Goal: Transaction & Acquisition: Book appointment/travel/reservation

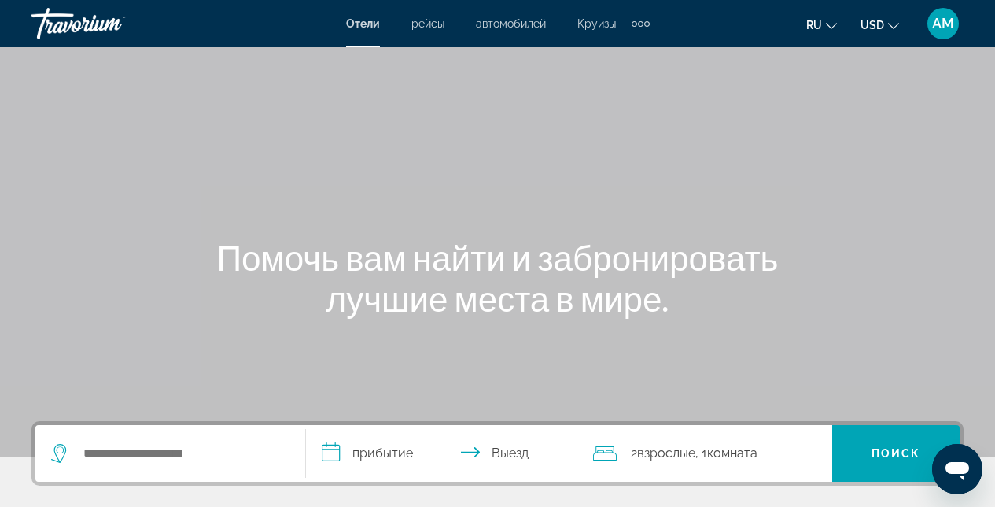
scroll to position [252, 0]
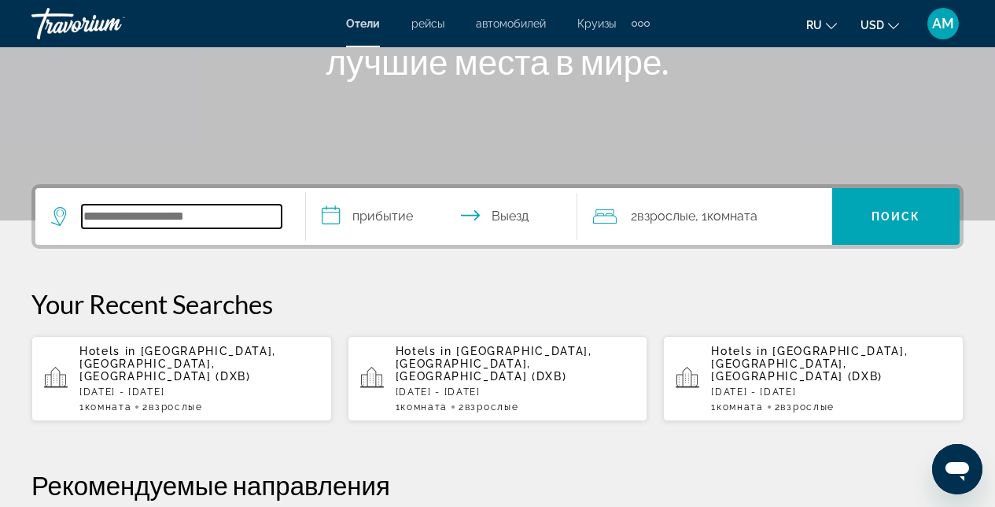
click at [148, 225] on input "Search widget" at bounding box center [182, 217] width 200 height 24
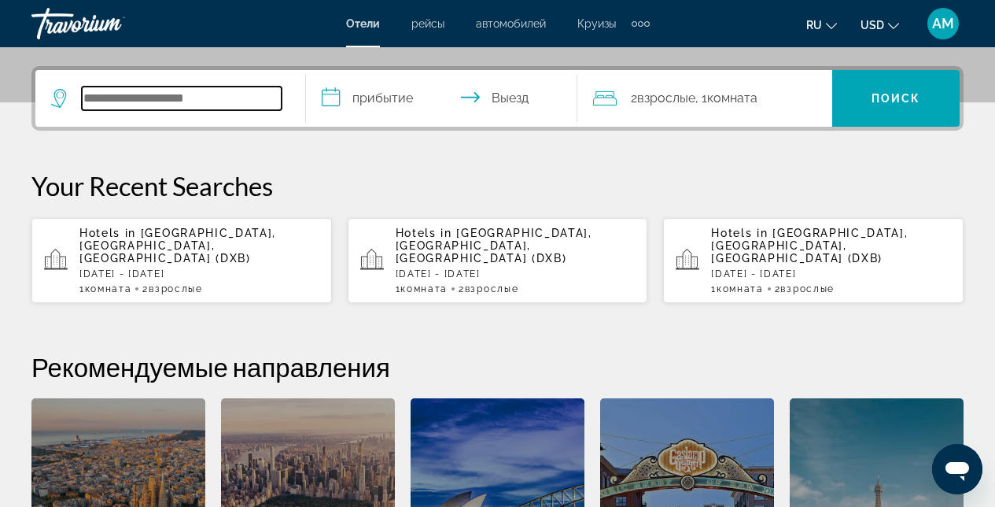
scroll to position [385, 0]
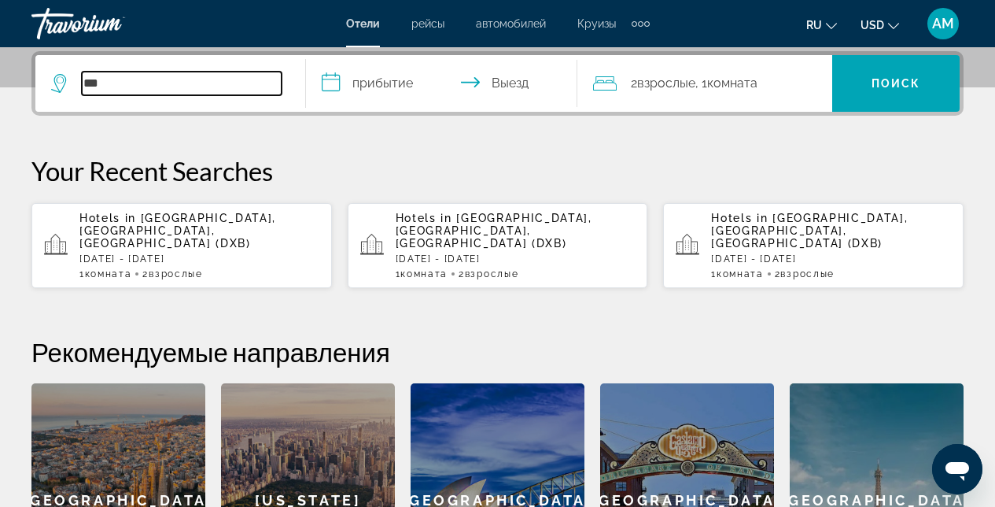
click at [151, 87] on input "***" at bounding box center [182, 84] width 200 height 24
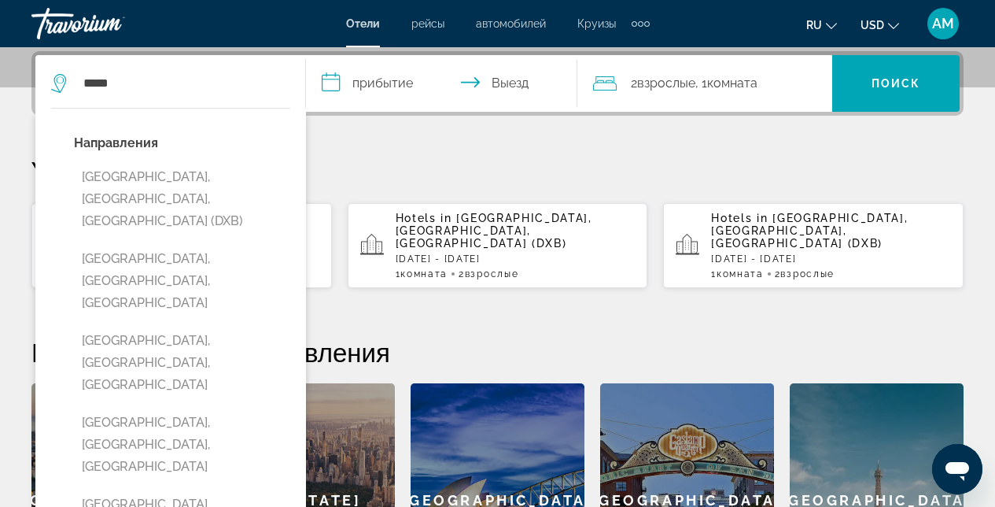
click at [147, 186] on button "[GEOGRAPHIC_DATA], [GEOGRAPHIC_DATA], [GEOGRAPHIC_DATA] (DXB)" at bounding box center [182, 199] width 216 height 74
type input "**********"
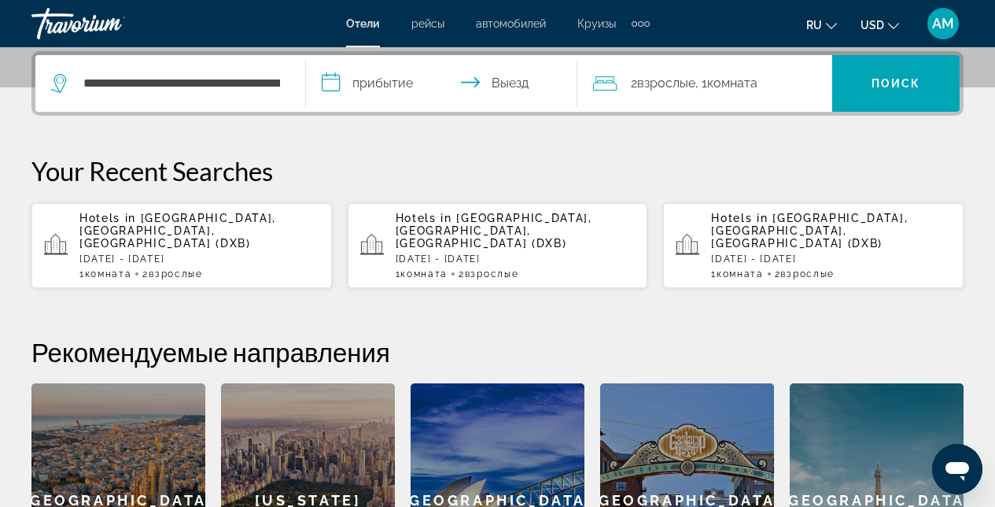
click at [448, 82] on input "**********" at bounding box center [444, 85] width 277 height 61
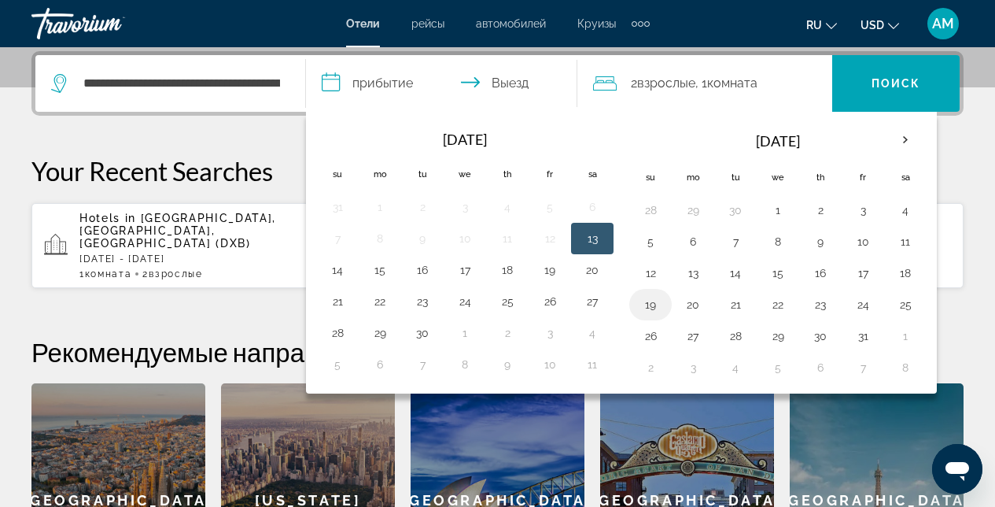
click at [654, 301] on button "19" at bounding box center [650, 304] width 25 height 22
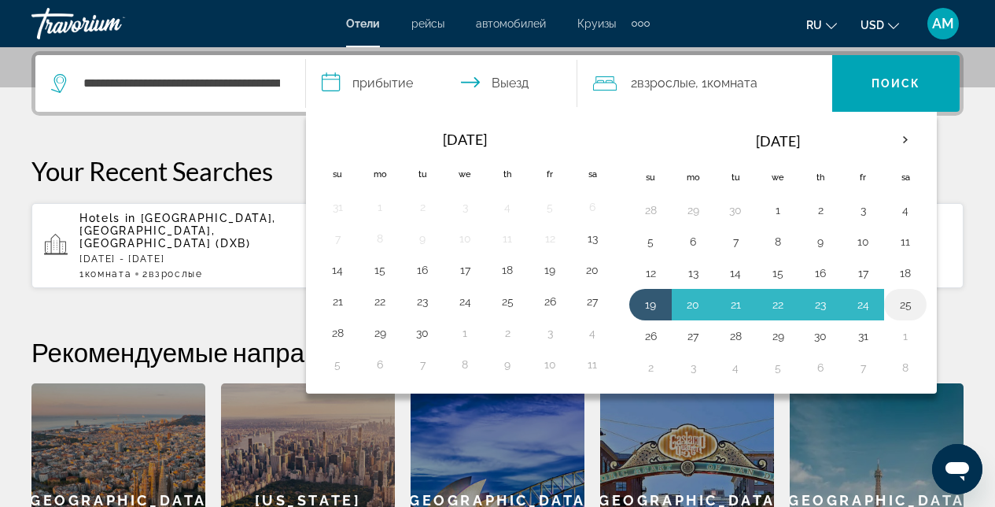
click at [910, 303] on button "25" at bounding box center [905, 304] width 25 height 22
type input "**********"
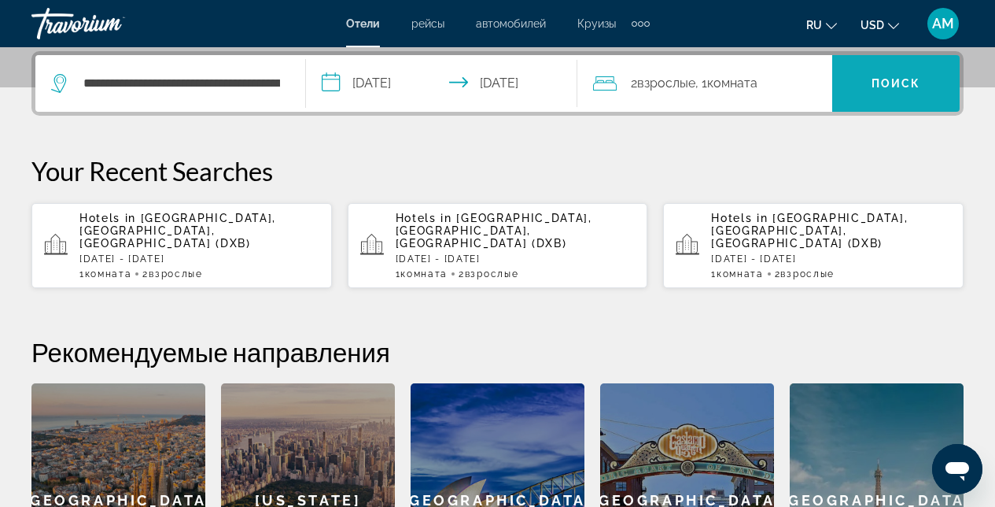
click at [907, 77] on span "Поиск" at bounding box center [897, 83] width 50 height 13
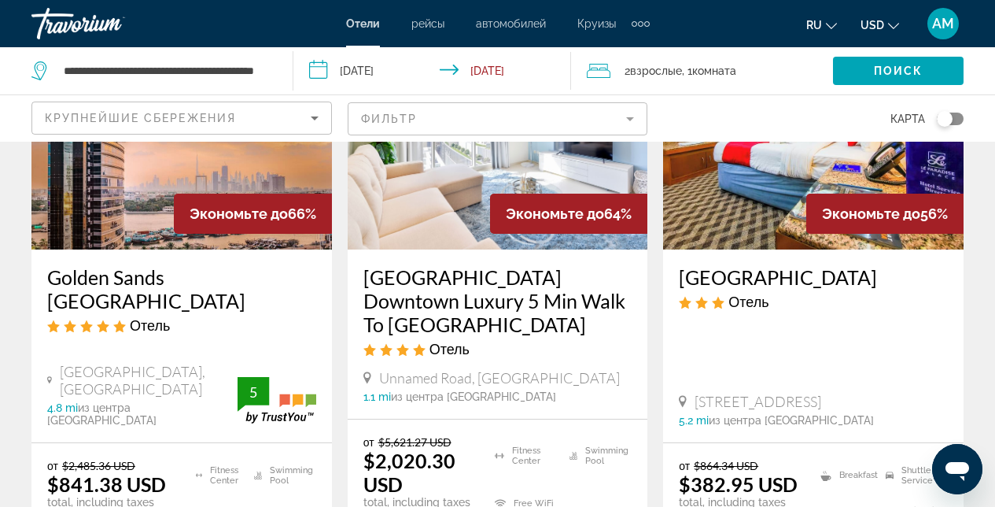
scroll to position [892, 0]
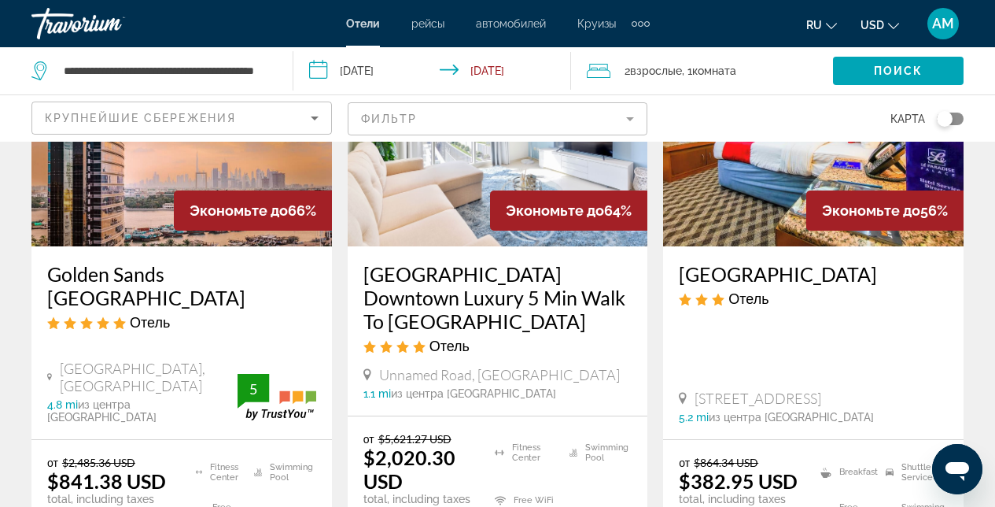
click at [314, 116] on icon "Sort by" at bounding box center [315, 118] width 8 height 4
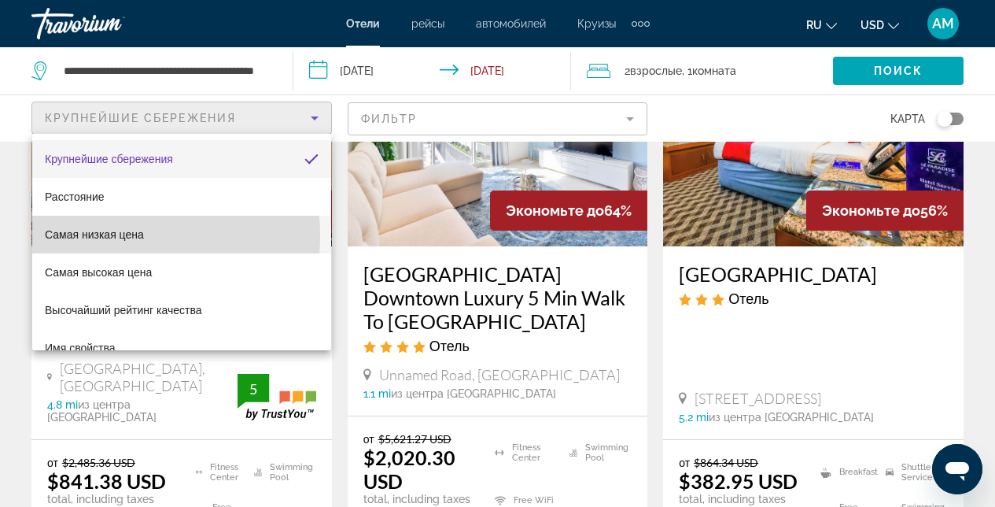
click at [96, 235] on span "Самая низкая цена" at bounding box center [94, 234] width 99 height 13
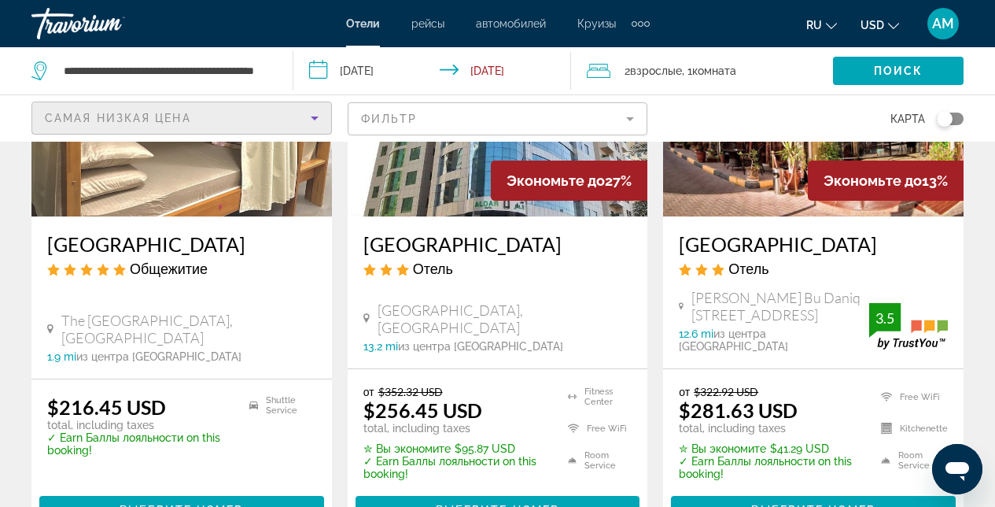
scroll to position [879, 0]
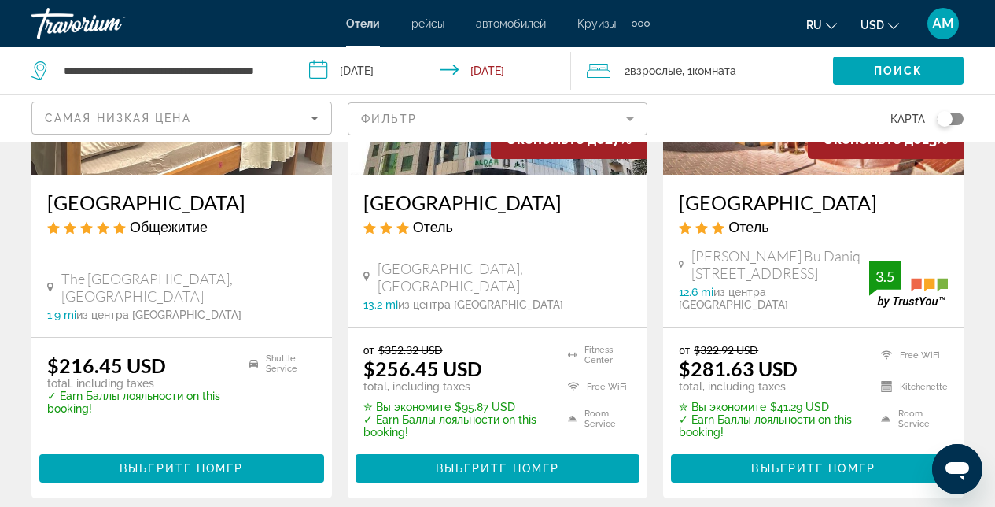
click at [637, 122] on mat-form-field "Фильтр" at bounding box center [498, 118] width 300 height 33
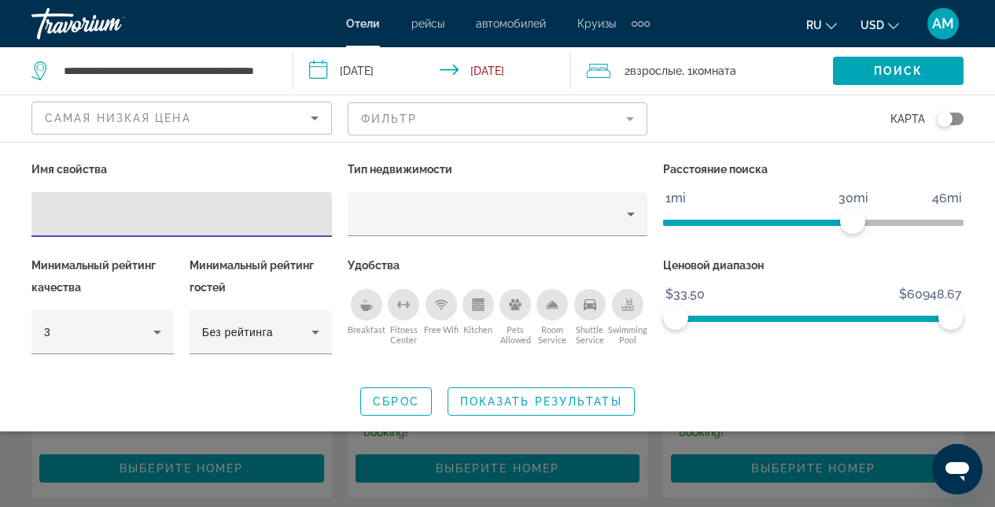
drag, startPoint x: 374, startPoint y: 311, endPoint x: 492, endPoint y: 336, distance: 119.7
click at [374, 311] on div "Breakfast" at bounding box center [366, 304] width 31 height 31
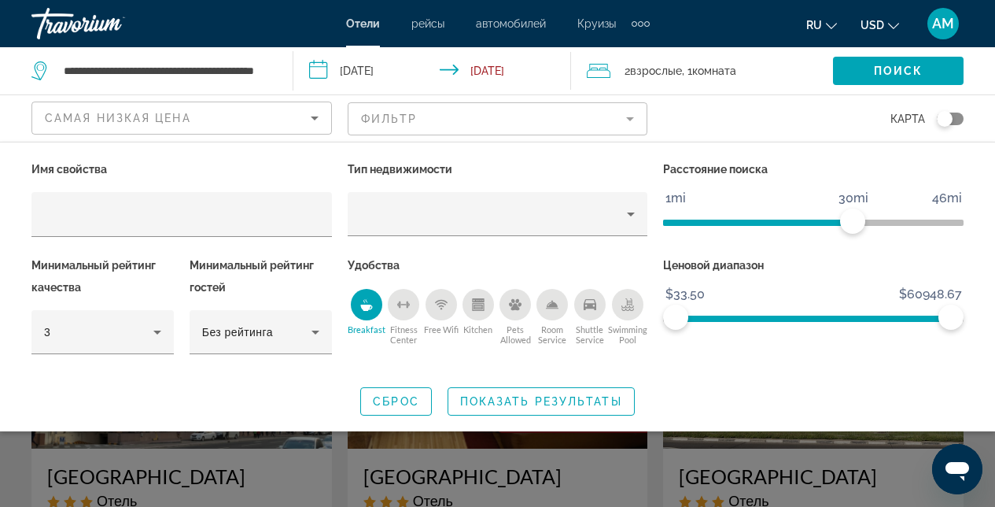
click at [549, 395] on span "Показать результаты" at bounding box center [541, 401] width 162 height 13
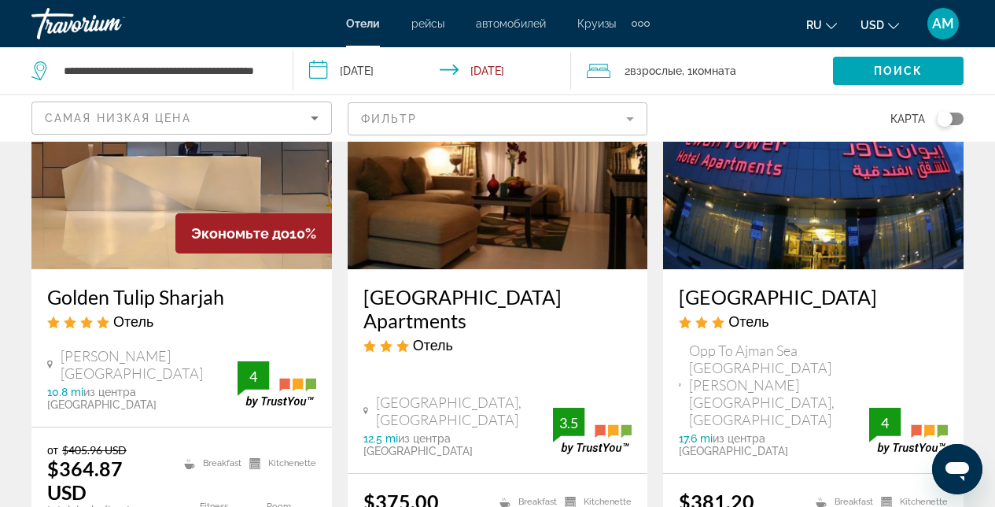
scroll to position [1416, 0]
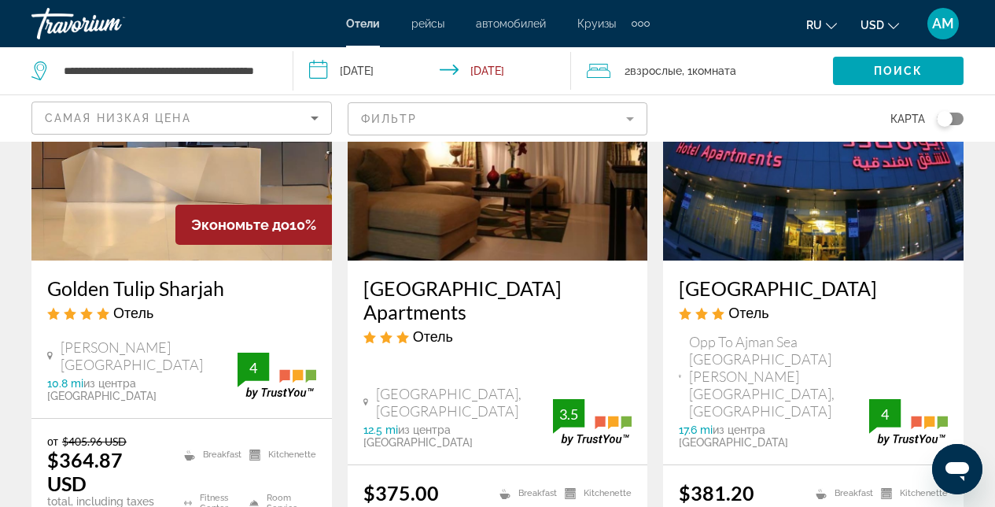
click at [638, 120] on mat-form-field "Фильтр" at bounding box center [498, 118] width 300 height 33
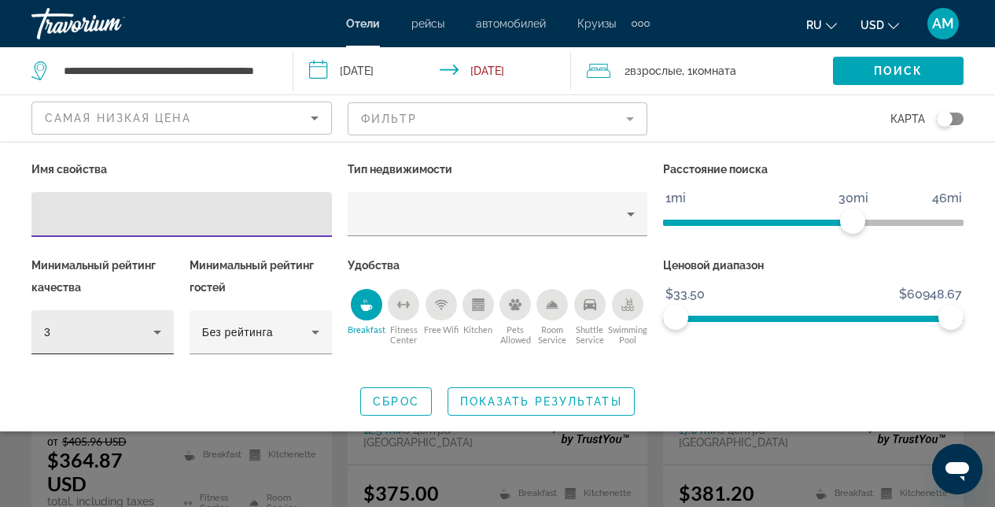
click at [154, 330] on icon "Hotel Filters" at bounding box center [157, 332] width 8 height 4
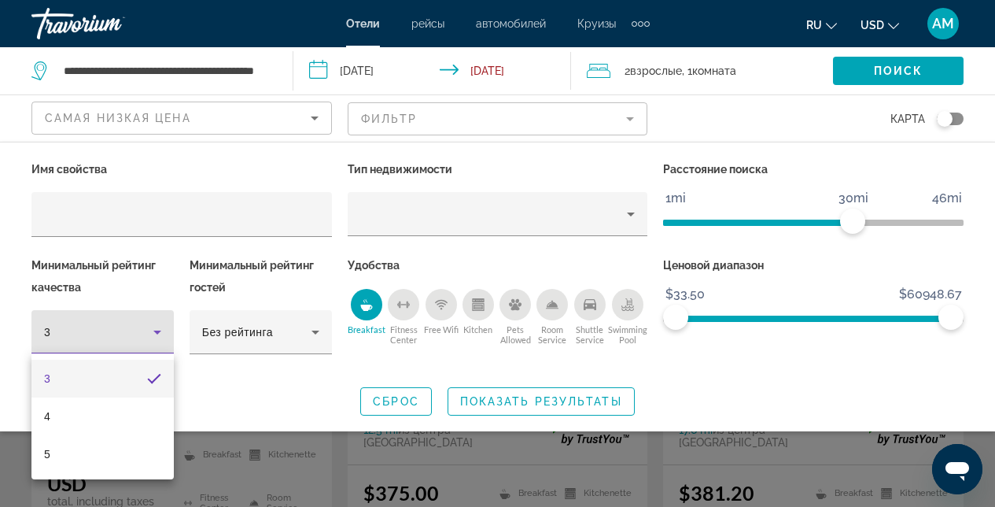
drag, startPoint x: 76, startPoint y: 421, endPoint x: 176, endPoint y: 380, distance: 107.9
click at [76, 421] on mat-option "4" at bounding box center [102, 416] width 142 height 38
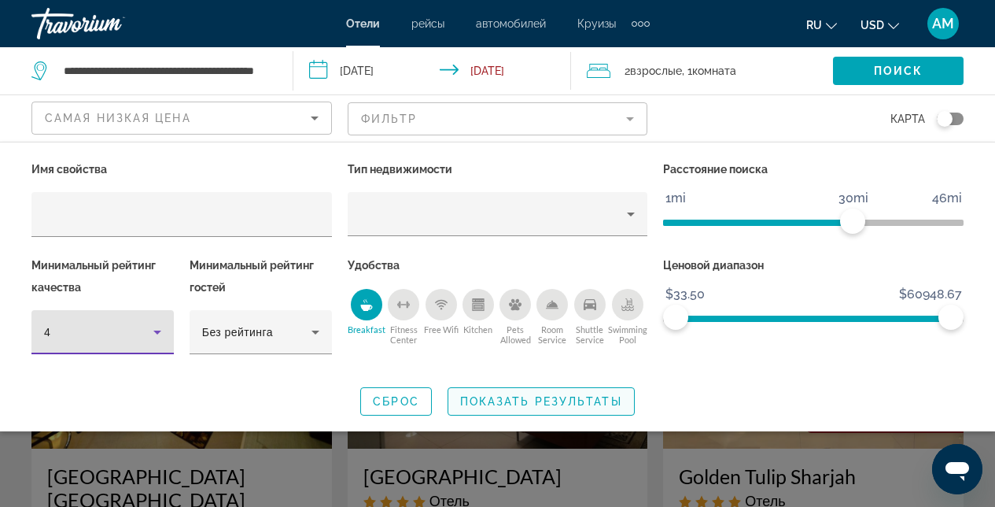
click at [542, 405] on span "Показать результаты" at bounding box center [541, 401] width 162 height 13
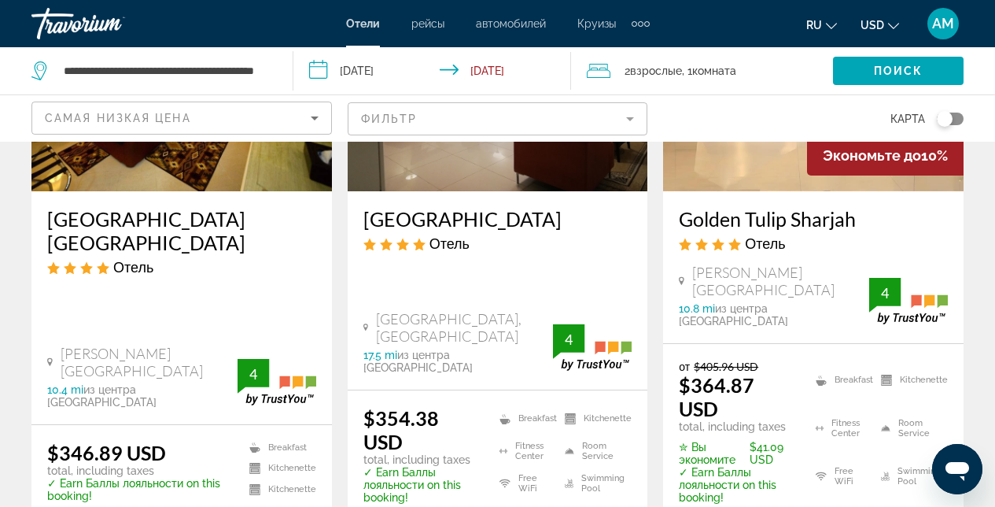
scroll to position [255, 0]
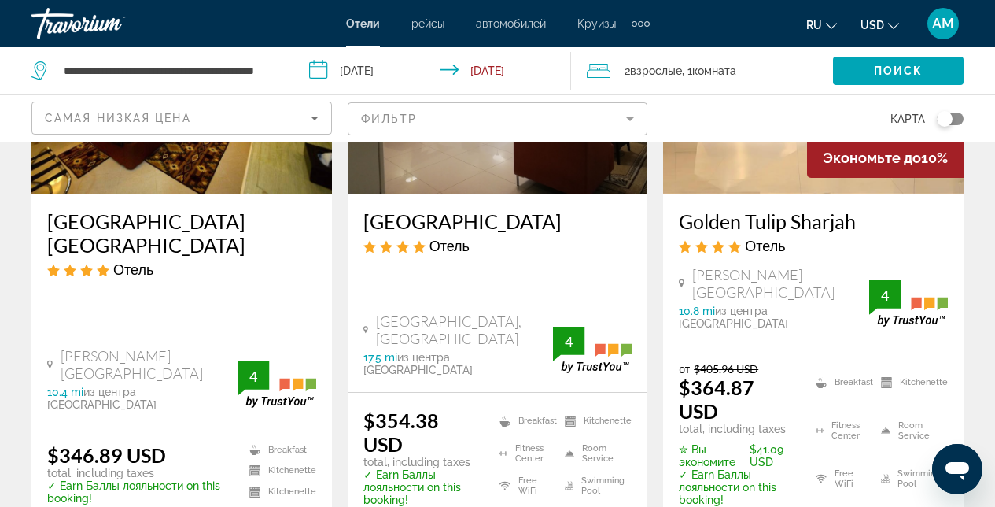
click at [511, 154] on img "Main content" at bounding box center [498, 68] width 300 height 252
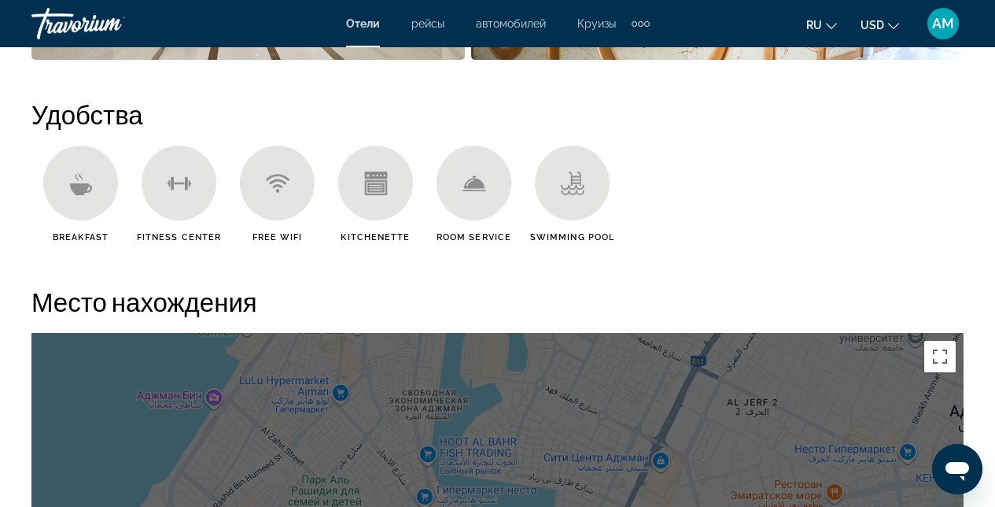
scroll to position [1104, 0]
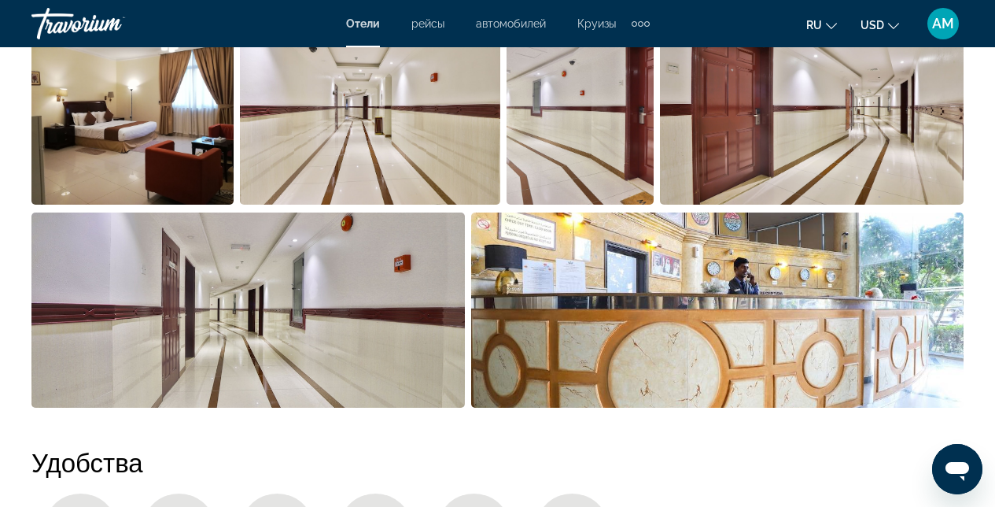
click at [437, 164] on img "Open full-screen image slider" at bounding box center [370, 106] width 261 height 195
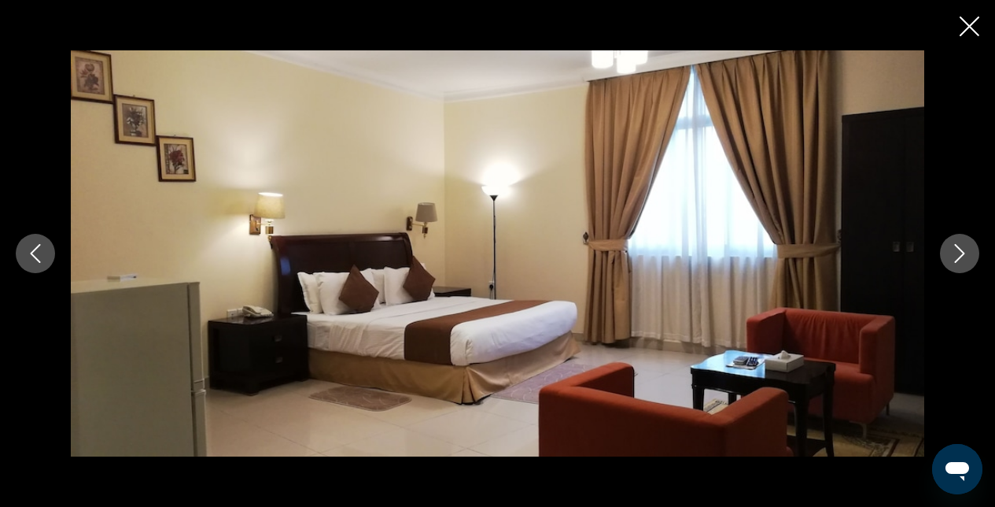
click at [960, 264] on button "Next image" at bounding box center [959, 253] width 39 height 39
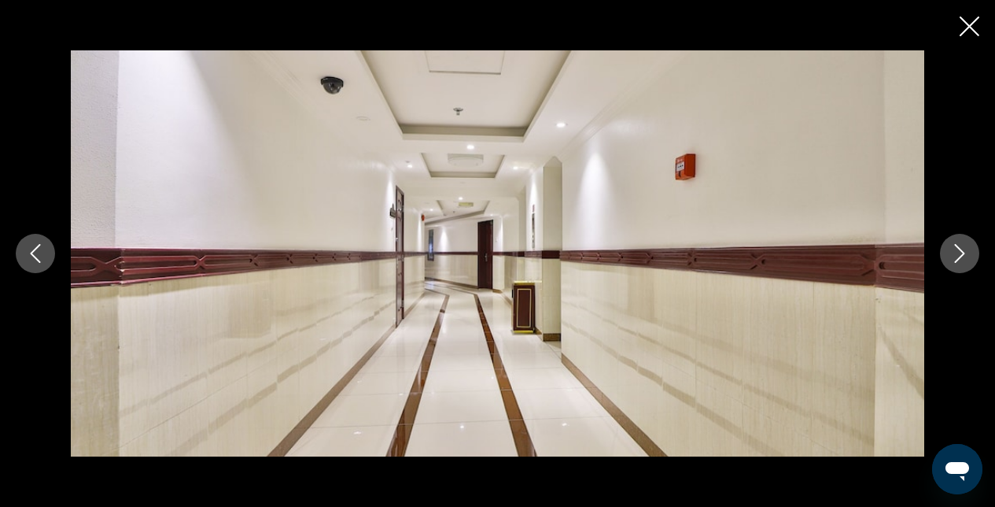
click at [960, 264] on button "Next image" at bounding box center [959, 253] width 39 height 39
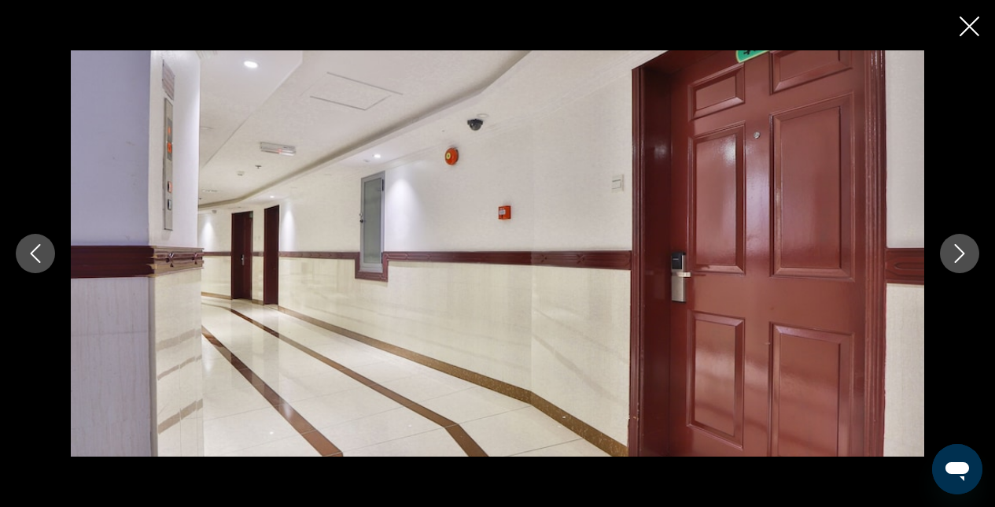
click at [960, 264] on button "Next image" at bounding box center [959, 253] width 39 height 39
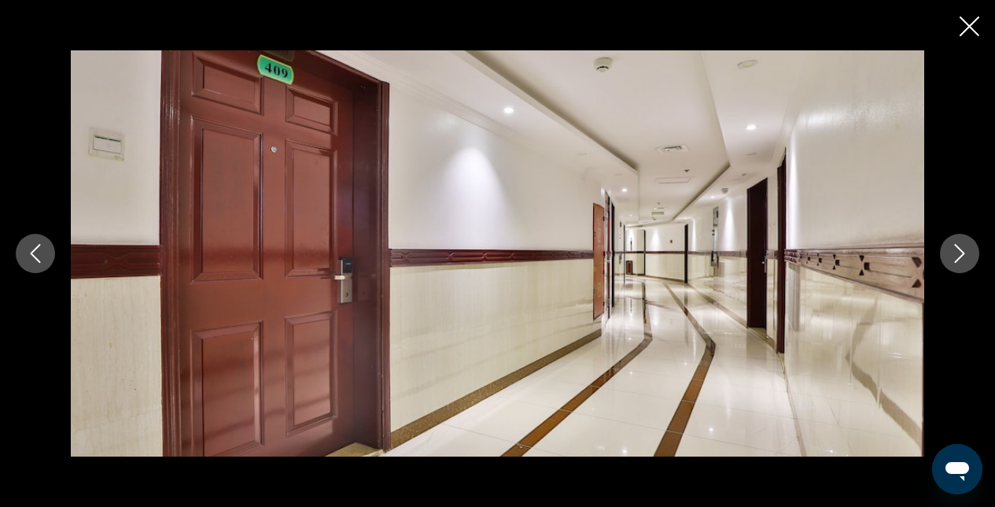
click at [960, 264] on button "Next image" at bounding box center [959, 253] width 39 height 39
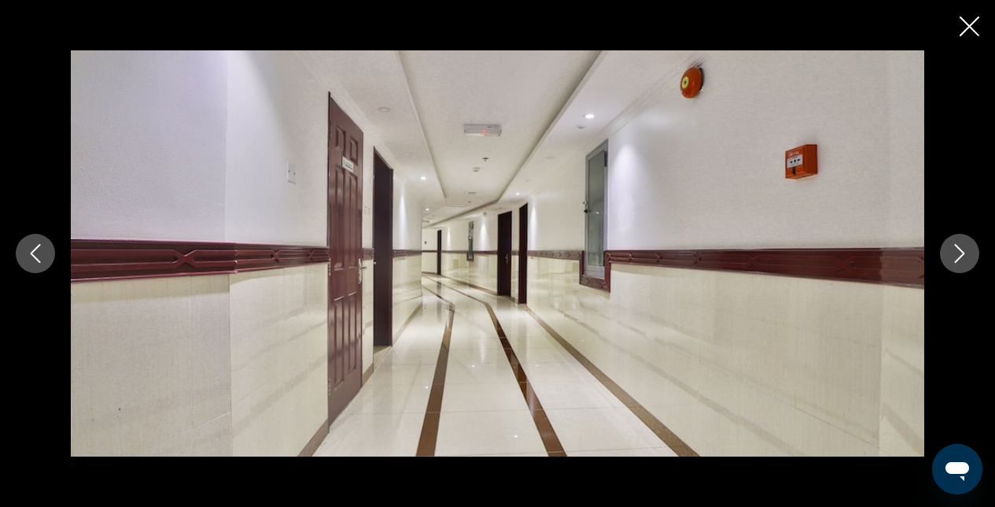
click at [960, 264] on button "Next image" at bounding box center [959, 253] width 39 height 39
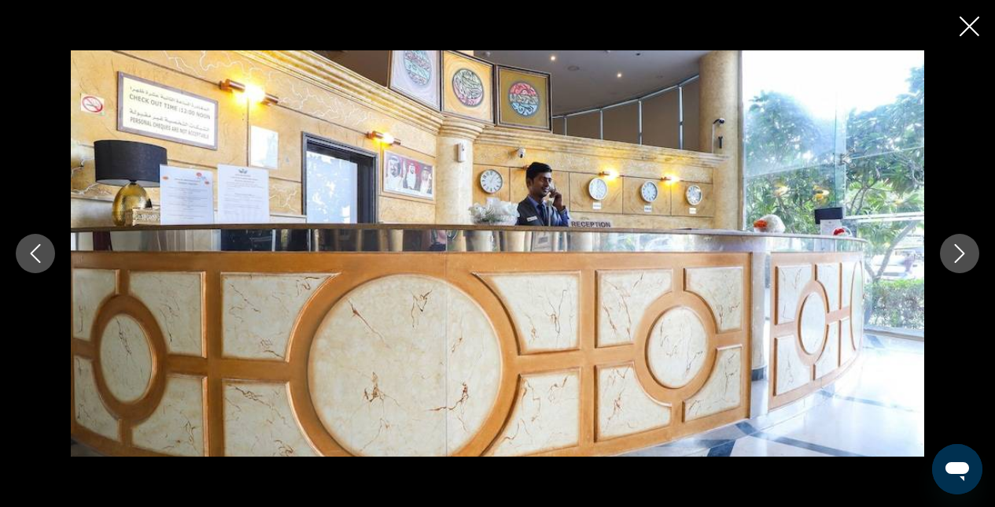
click at [960, 264] on button "Next image" at bounding box center [959, 253] width 39 height 39
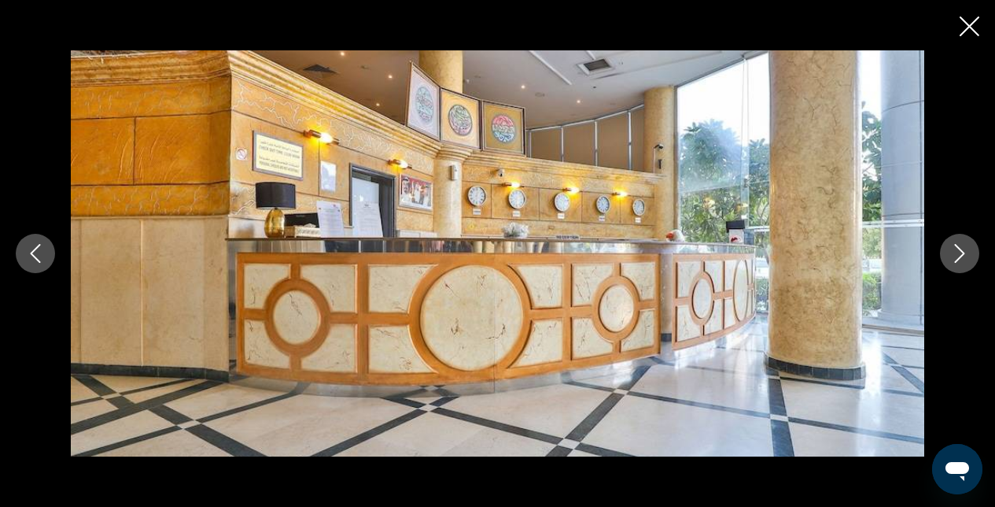
click at [964, 32] on icon "Close slideshow" at bounding box center [970, 27] width 20 height 20
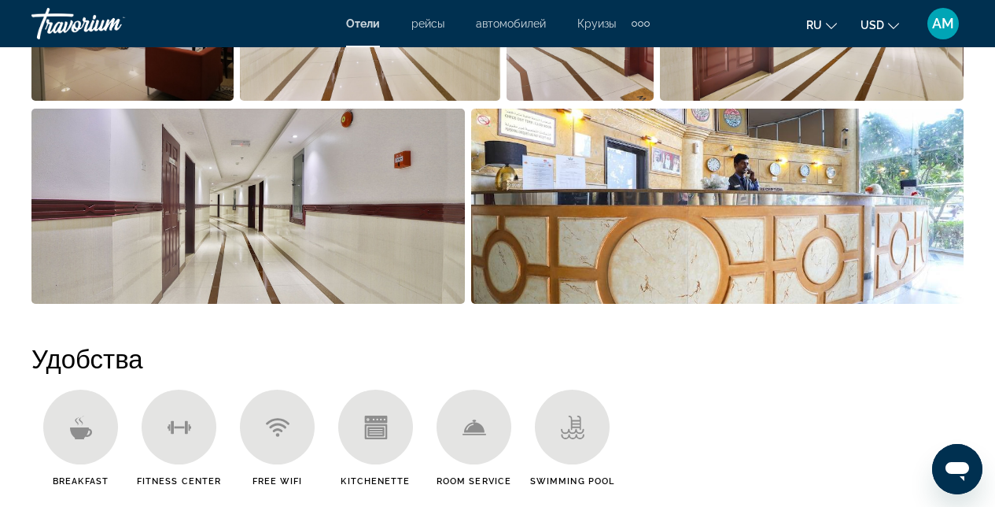
scroll to position [1210, 0]
